Goal: Information Seeking & Learning: Learn about a topic

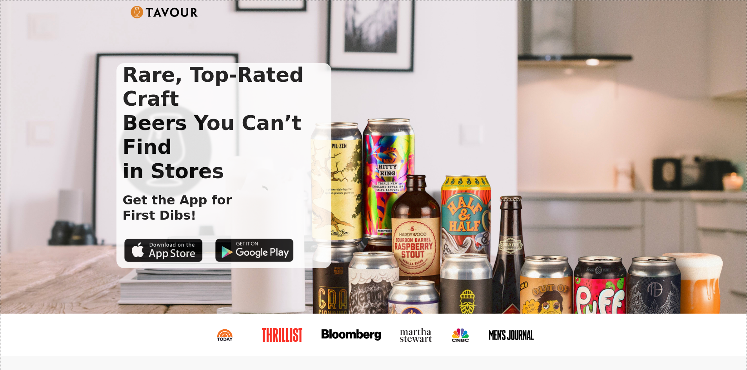
drag, startPoint x: 540, startPoint y: 325, endPoint x: 531, endPoint y: 91, distance: 235.0
click at [417, 137] on div "Rare, Top-Rated Craft Beers You Can’t Find in Stores Get the App for First Dibs!" at bounding box center [367, 165] width 502 height 205
click at [172, 12] on img at bounding box center [165, 12] width 68 height 13
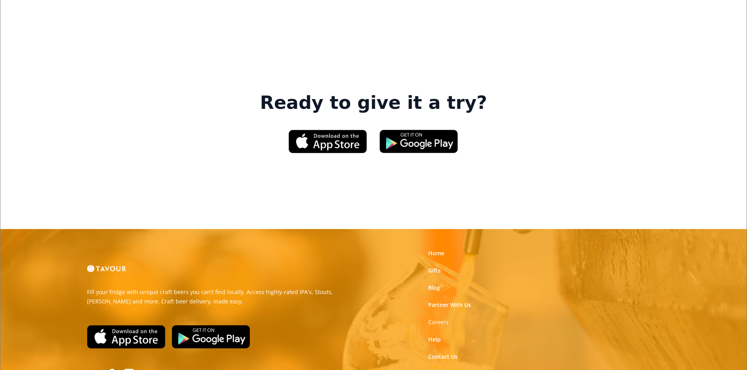
scroll to position [1176, 0]
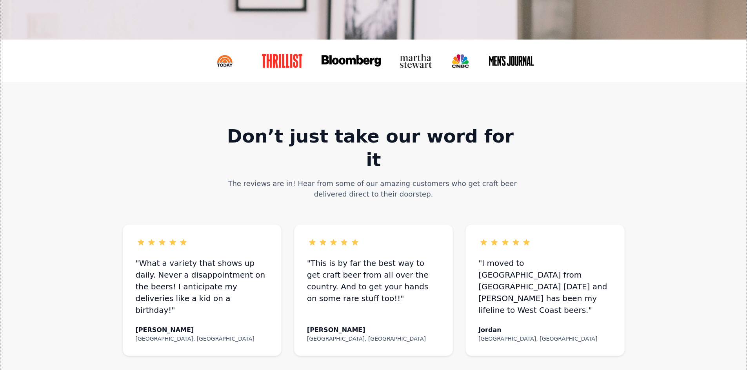
scroll to position [588, 0]
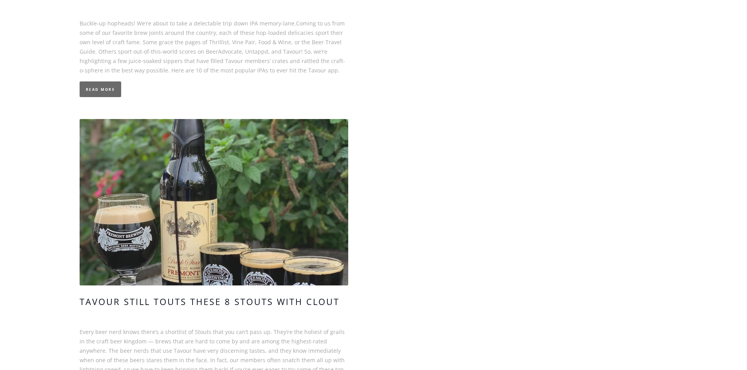
scroll to position [902, 0]
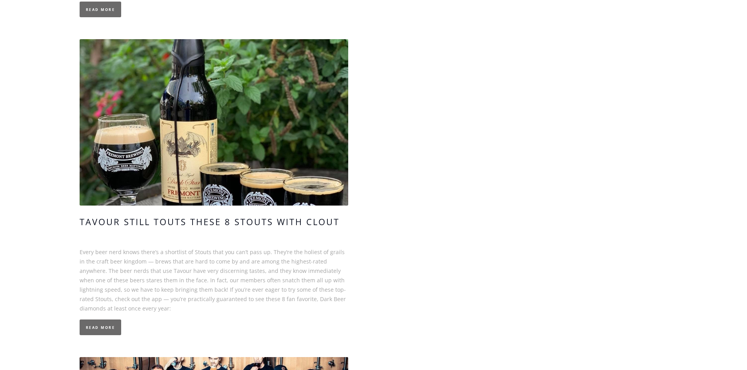
drag, startPoint x: 298, startPoint y: 119, endPoint x: 258, endPoint y: -7, distance: 132.5
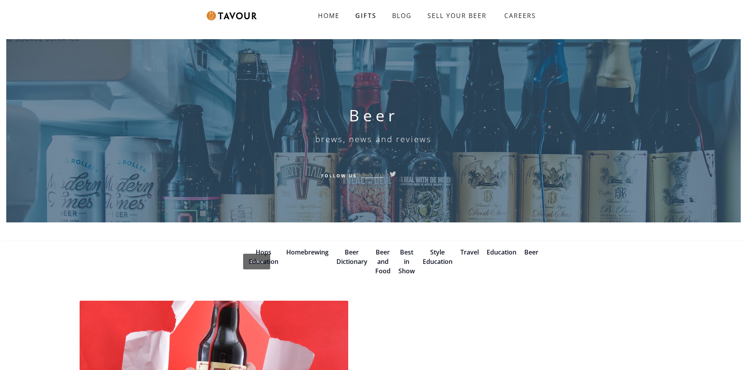
drag, startPoint x: 372, startPoint y: 3, endPoint x: 372, endPoint y: -2, distance: 5.1
click at [245, 19] on img at bounding box center [232, 15] width 50 height 9
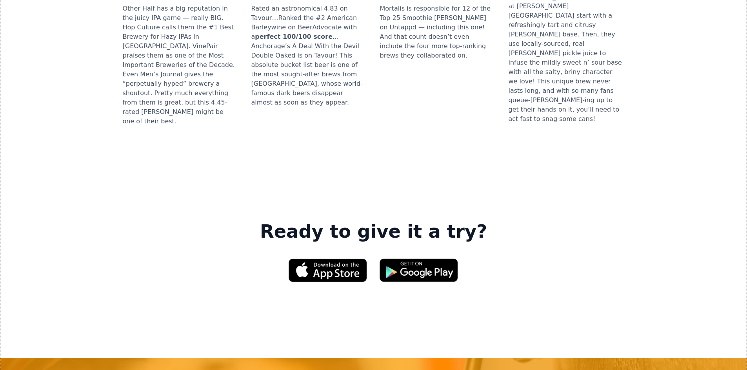
scroll to position [1190, 0]
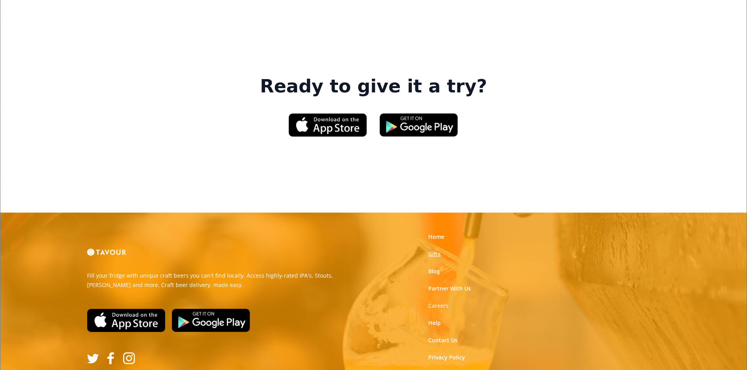
click at [440, 250] on link "Gifts" at bounding box center [434, 254] width 13 height 8
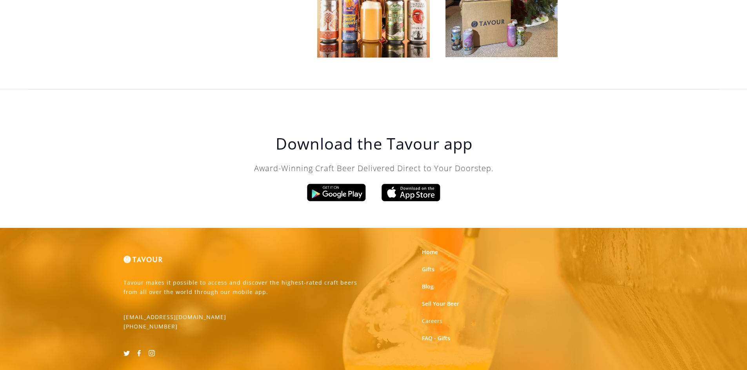
scroll to position [2468, 0]
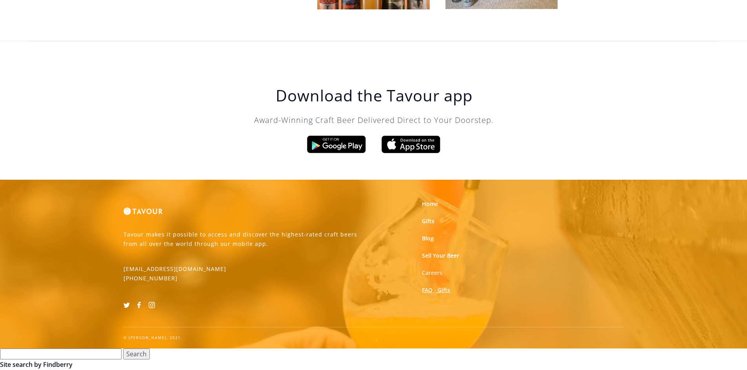
click at [430, 288] on link "FAQ - Gifts" at bounding box center [436, 291] width 28 height 8
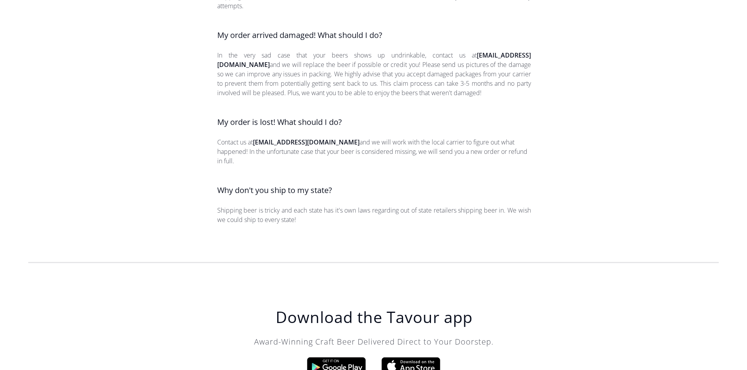
scroll to position [1235, 0]
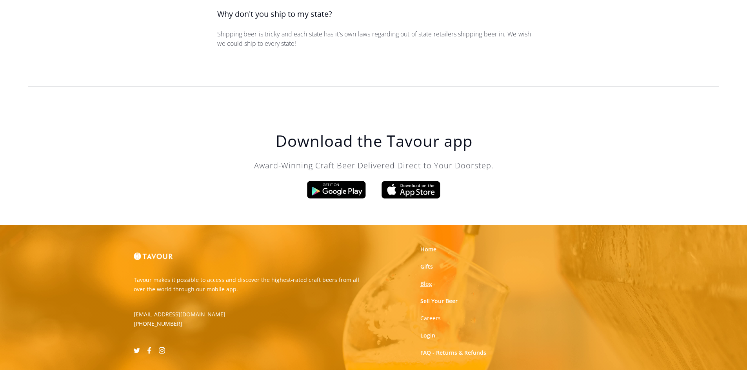
click at [427, 280] on link "Blog" at bounding box center [426, 284] width 12 height 8
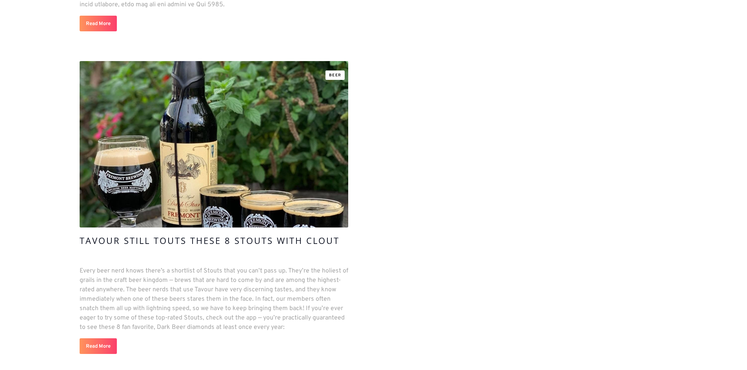
scroll to position [5173, 0]
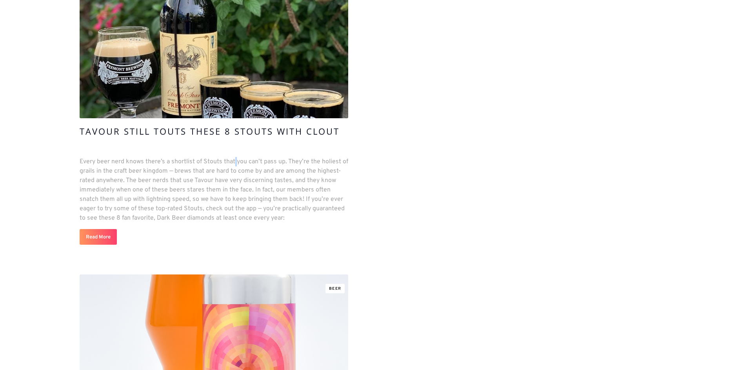
click at [234, 157] on p "Every beer nerd knows there’s a shortlist of Stouts that you can’t pass up. The…" at bounding box center [214, 190] width 269 height 66
copy p
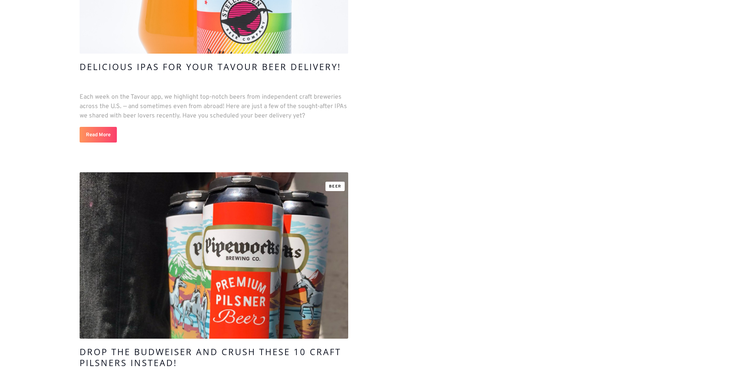
scroll to position [0, 0]
